Goal: Task Accomplishment & Management: Manage account settings

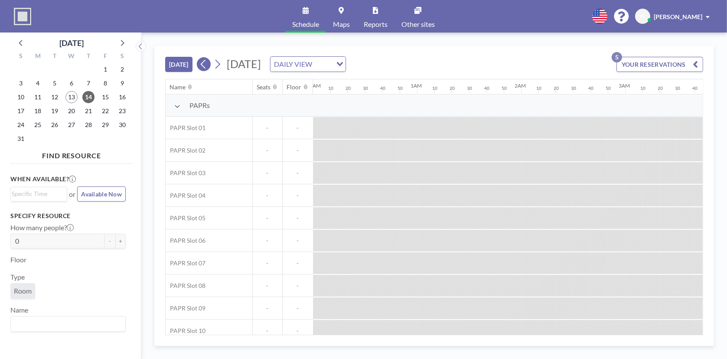
click at [205, 63] on icon at bounding box center [204, 64] width 8 height 13
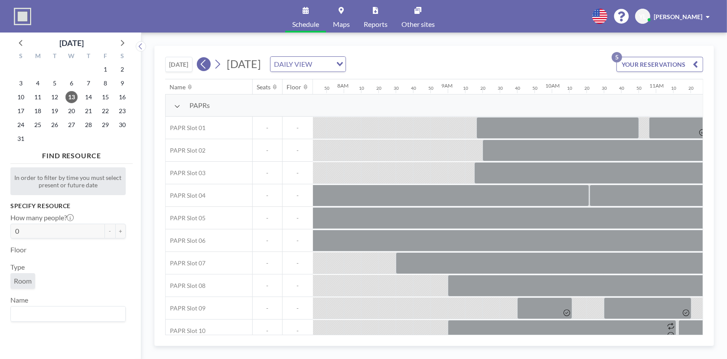
scroll to position [0, 850]
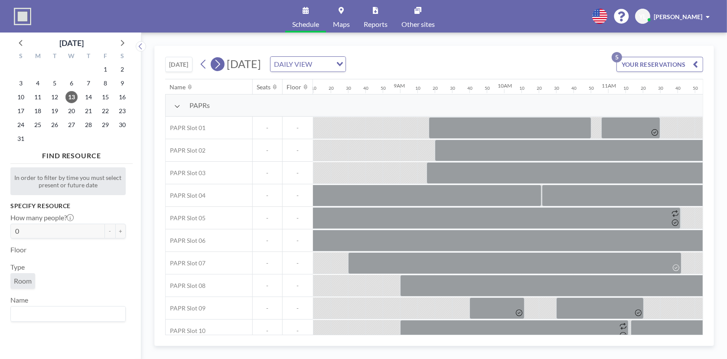
click at [215, 62] on icon at bounding box center [217, 64] width 8 height 13
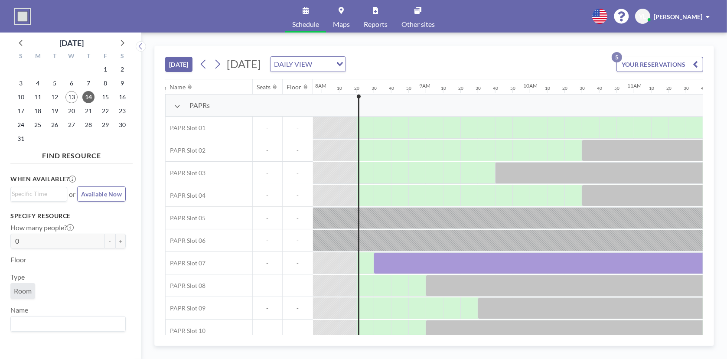
scroll to position [0, 816]
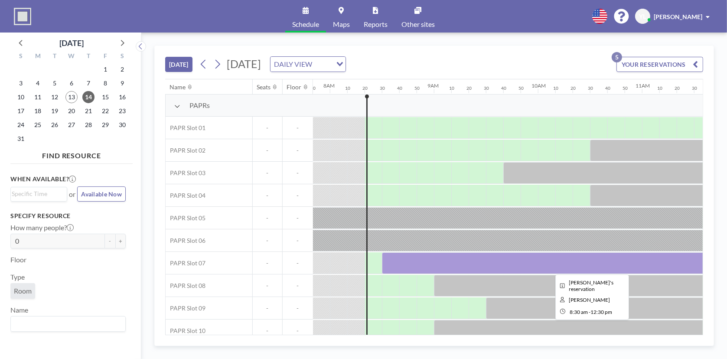
click at [417, 264] on div at bounding box center [590, 263] width 416 height 22
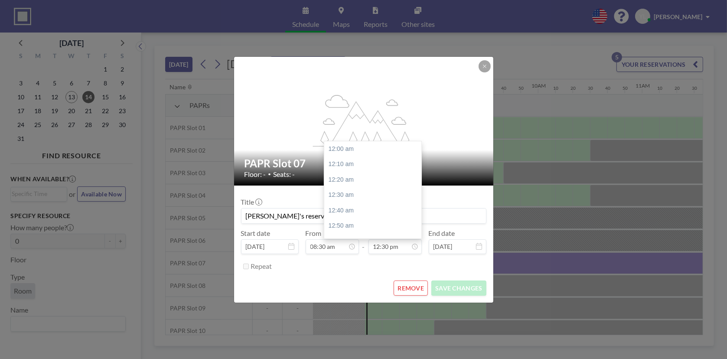
scroll to position [1157, 0]
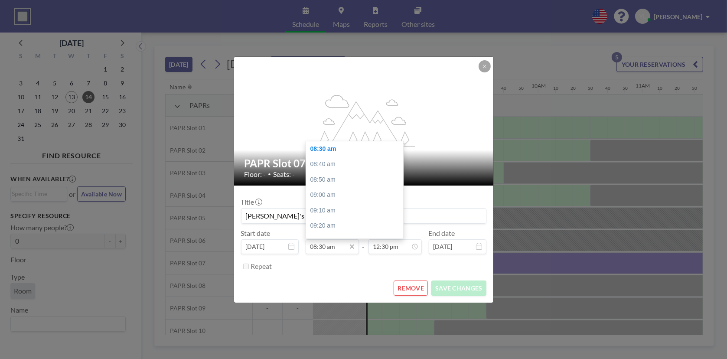
click at [333, 240] on input "08:30 am" at bounding box center [332, 246] width 53 height 15
click at [347, 162] on div "08:40 am" at bounding box center [356, 165] width 101 height 16
type input "08:40 am"
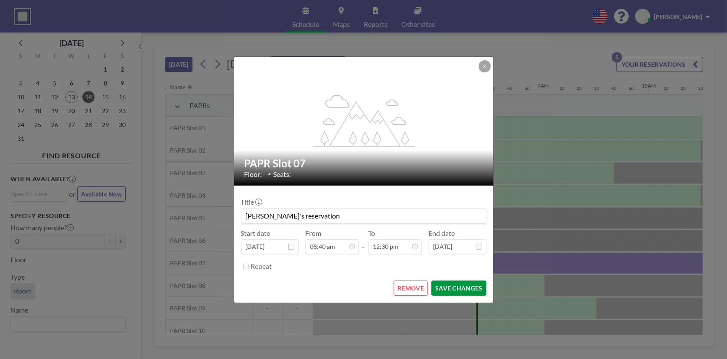
scroll to position [0, 885]
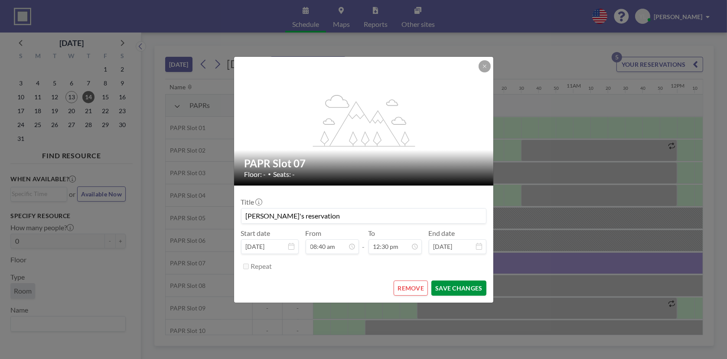
click at [455, 283] on button "SAVE CHANGES" at bounding box center [459, 288] width 55 height 15
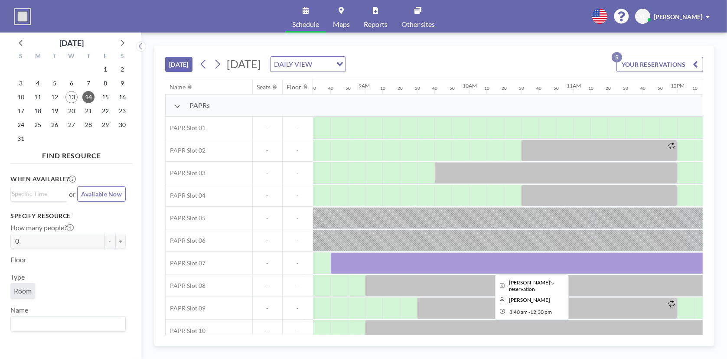
click at [401, 256] on div at bounding box center [530, 263] width 399 height 22
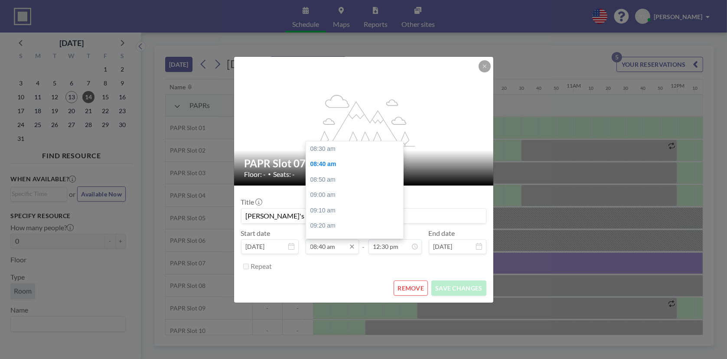
scroll to position [15, 0]
click at [331, 244] on input "08:40 am" at bounding box center [332, 246] width 53 height 15
click at [336, 176] on div "09:00 am" at bounding box center [356, 180] width 101 height 16
type input "09:00 am"
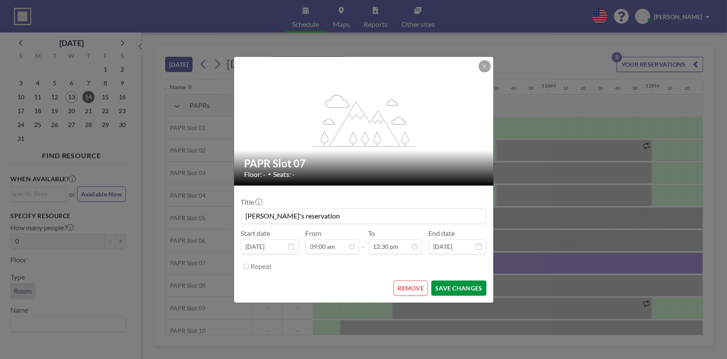
scroll to position [0, 920]
click at [462, 285] on button "SAVE CHANGES" at bounding box center [459, 288] width 55 height 15
